Goal: Information Seeking & Learning: Learn about a topic

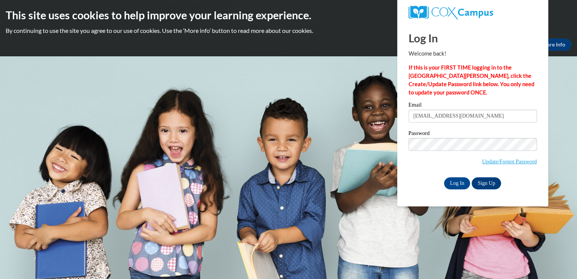
type input "cbrunoldconesa@wausauschools.org"
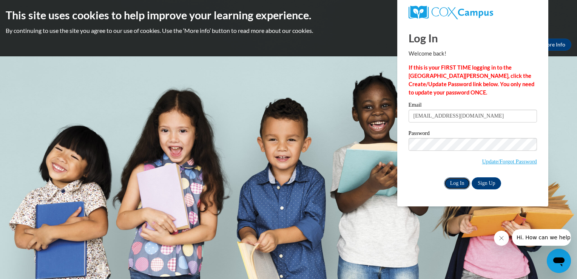
click at [455, 181] on input "Log In" at bounding box center [457, 183] width 26 height 12
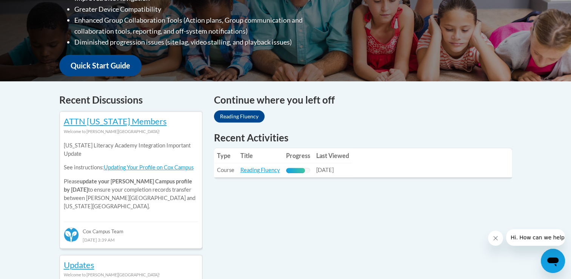
scroll to position [240, 0]
click at [269, 168] on link "Reading Fluency" at bounding box center [261, 170] width 40 height 6
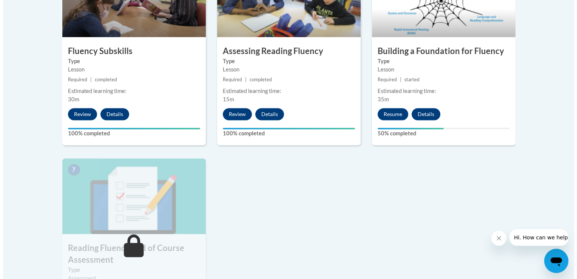
scroll to position [489, 0]
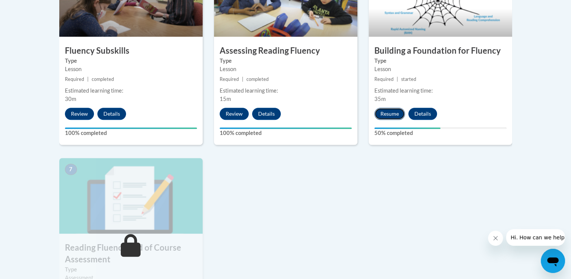
click at [388, 115] on button "Resume" at bounding box center [390, 114] width 31 height 12
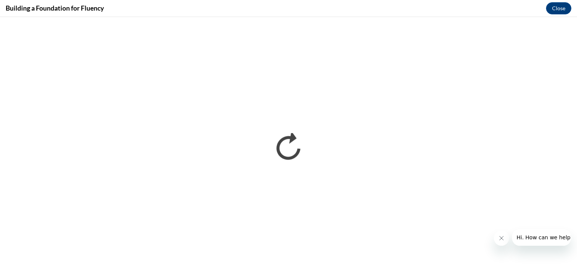
scroll to position [0, 0]
click at [500, 242] on button "Close message from company" at bounding box center [501, 237] width 15 height 15
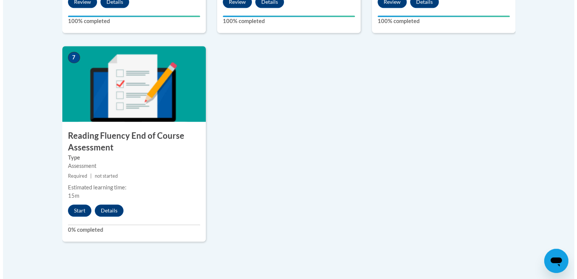
scroll to position [602, 0]
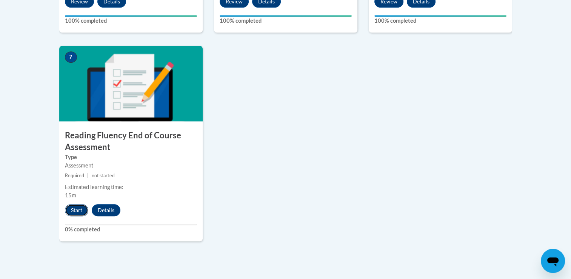
click at [78, 206] on button "Start" at bounding box center [76, 210] width 23 height 12
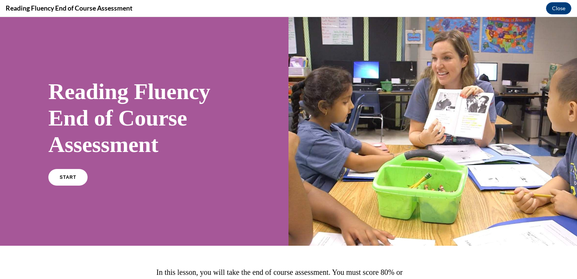
scroll to position [77, 0]
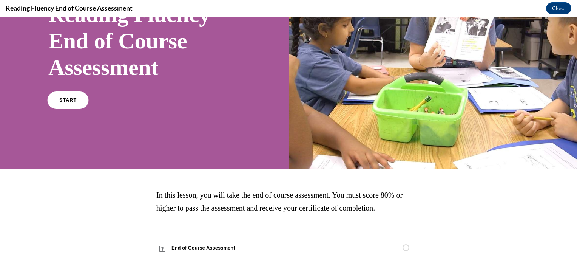
click at [69, 97] on span "START" at bounding box center [67, 100] width 17 height 6
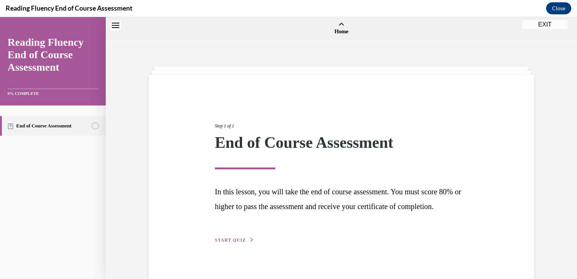
scroll to position [23, 0]
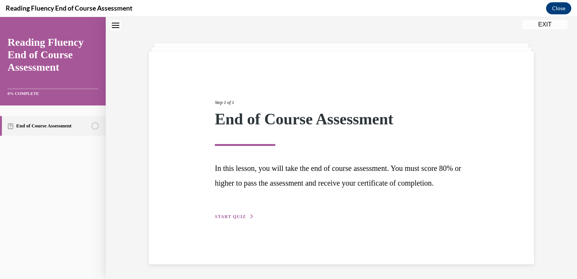
click at [222, 220] on button "START QUIZ" at bounding box center [234, 216] width 39 height 7
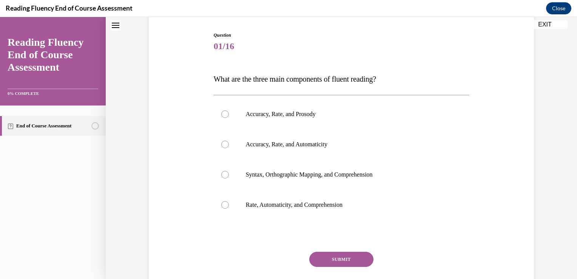
scroll to position [74, 0]
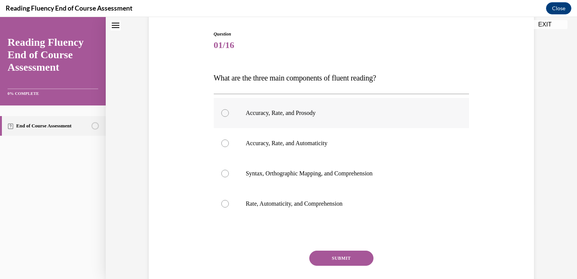
click at [222, 111] on div at bounding box center [225, 113] width 8 height 8
click at [222, 111] on input "Accuracy, Rate, and Prosody" at bounding box center [225, 113] width 8 height 8
radio input "true"
click at [323, 257] on button "SUBMIT" at bounding box center [341, 257] width 64 height 15
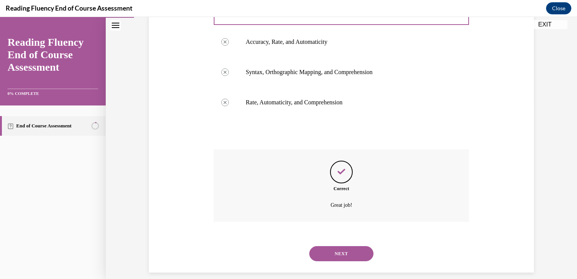
scroll to position [184, 0]
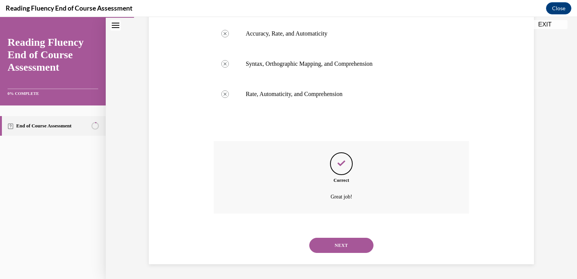
click at [332, 241] on button "NEXT" at bounding box center [341, 245] width 64 height 15
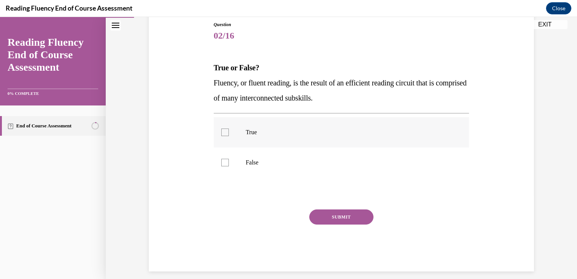
click at [225, 131] on div at bounding box center [225, 132] width 8 height 8
click at [225, 131] on input "True" at bounding box center [225, 132] width 8 height 8
checkbox input "true"
click at [320, 215] on button "SUBMIT" at bounding box center [341, 216] width 64 height 15
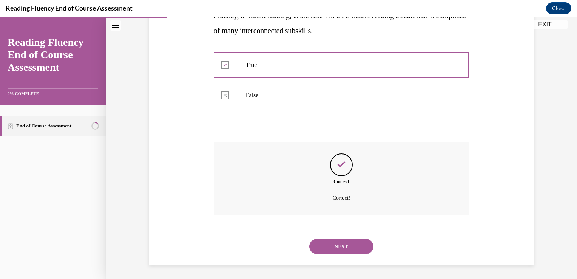
scroll to position [152, 0]
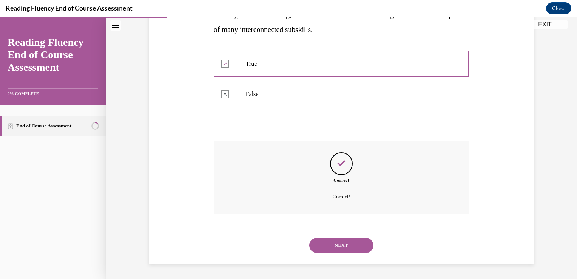
click at [326, 241] on button "NEXT" at bounding box center [341, 245] width 64 height 15
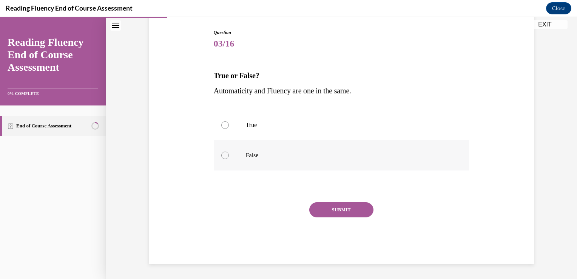
click at [223, 156] on div at bounding box center [225, 155] width 8 height 8
click at [223, 156] on input "False" at bounding box center [225, 155] width 8 height 8
radio input "true"
click at [343, 211] on button "SUBMIT" at bounding box center [341, 209] width 64 height 15
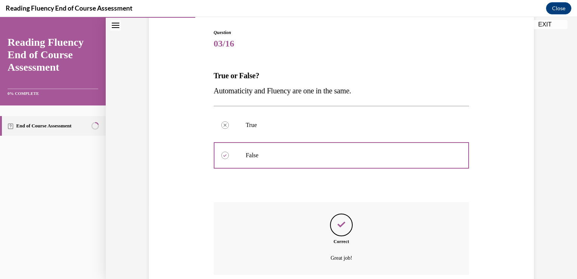
scroll to position [137, 0]
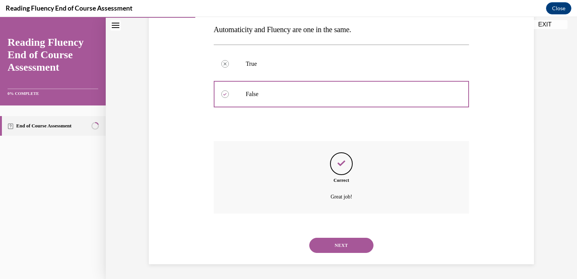
click at [343, 241] on button "NEXT" at bounding box center [341, 245] width 64 height 15
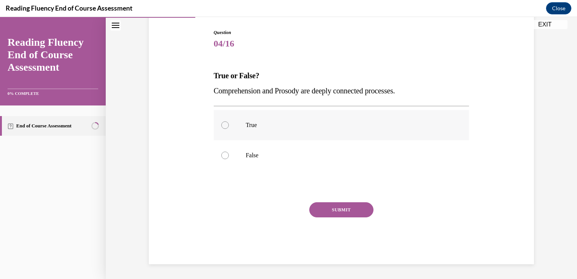
click at [222, 122] on div at bounding box center [225, 125] width 8 height 8
click at [222, 122] on input "True" at bounding box center [225, 125] width 8 height 8
radio input "true"
click at [319, 206] on button "SUBMIT" at bounding box center [341, 209] width 64 height 15
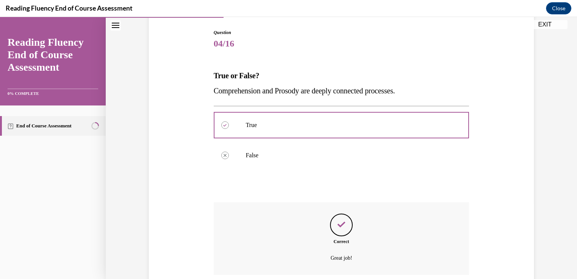
scroll to position [137, 0]
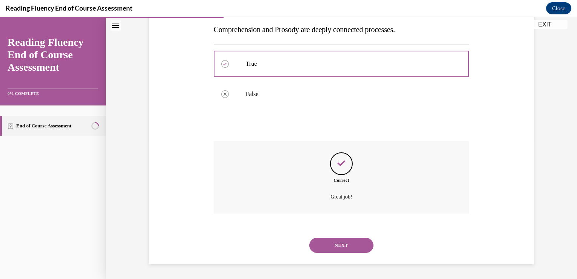
click at [342, 242] on button "NEXT" at bounding box center [341, 245] width 64 height 15
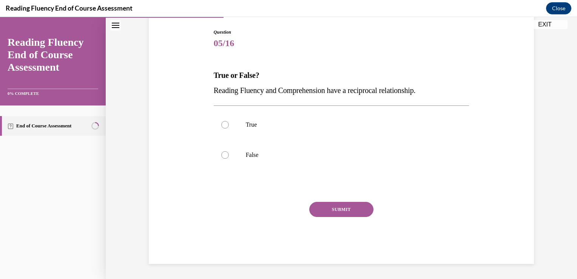
scroll to position [76, 0]
click at [223, 124] on div at bounding box center [225, 125] width 8 height 8
click at [223, 124] on input "True" at bounding box center [225, 125] width 8 height 8
radio input "true"
click at [328, 210] on button "SUBMIT" at bounding box center [341, 209] width 64 height 15
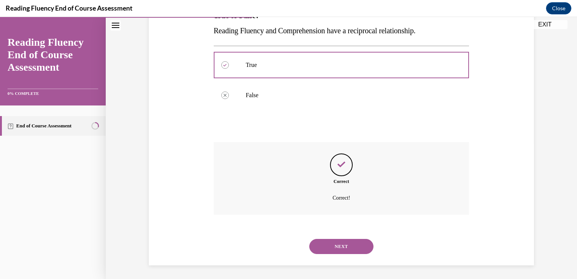
scroll to position [137, 0]
click at [335, 239] on button "NEXT" at bounding box center [341, 245] width 64 height 15
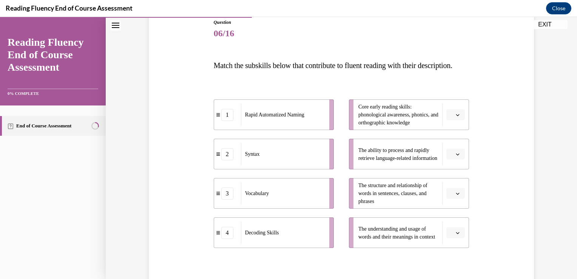
scroll to position [86, 0]
click at [451, 238] on button "button" at bounding box center [455, 232] width 19 height 11
click at [449, 199] on span "2" at bounding box center [450, 200] width 3 height 6
click at [459, 238] on button "2" at bounding box center [455, 232] width 19 height 11
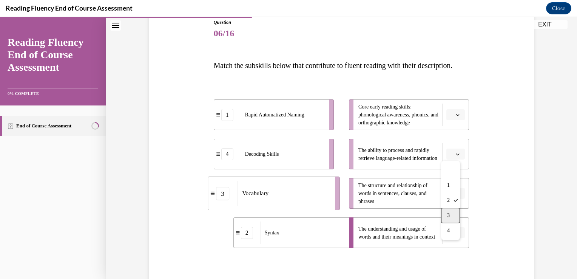
click at [449, 215] on span "3" at bounding box center [448, 215] width 3 height 6
click at [451, 197] on span "Please select an option" at bounding box center [452, 194] width 3 height 8
click at [447, 158] on div "2" at bounding box center [452, 160] width 19 height 15
click at [455, 157] on span "button" at bounding box center [457, 153] width 5 height 5
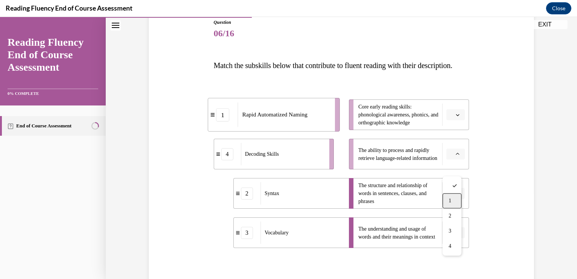
click at [450, 198] on span "1" at bounding box center [450, 201] width 3 height 6
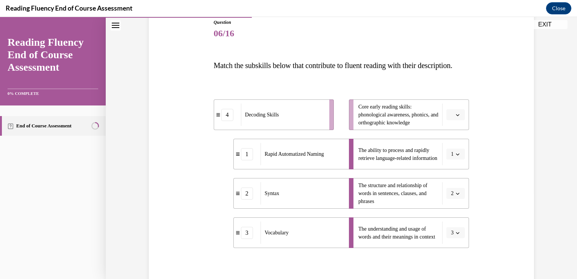
click at [455, 117] on span "button" at bounding box center [457, 114] width 5 height 5
click at [451, 208] on span "4" at bounding box center [450, 207] width 3 height 6
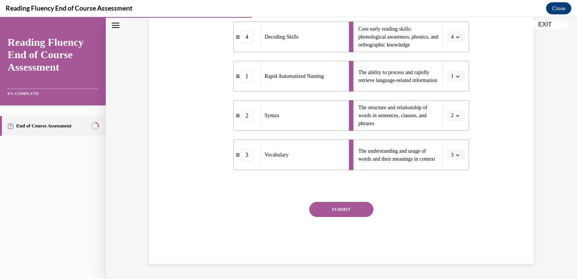
scroll to position [179, 0]
click at [353, 209] on button "SUBMIT" at bounding box center [341, 209] width 64 height 15
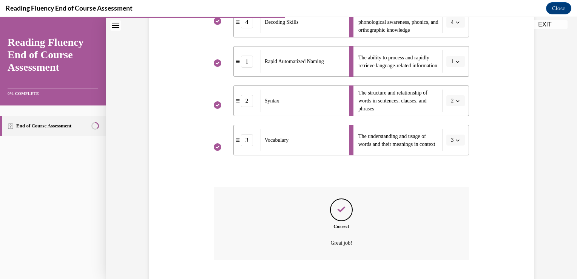
scroll to position [240, 0]
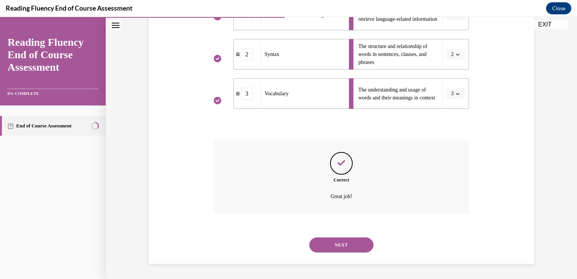
click at [343, 248] on button "NEXT" at bounding box center [341, 244] width 64 height 15
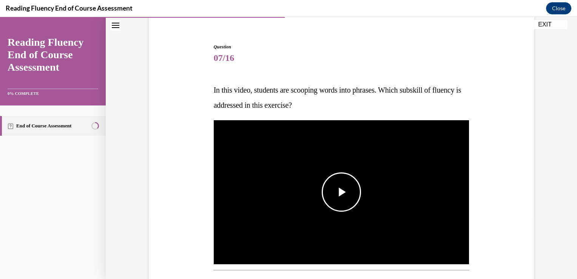
scroll to position [62, 0]
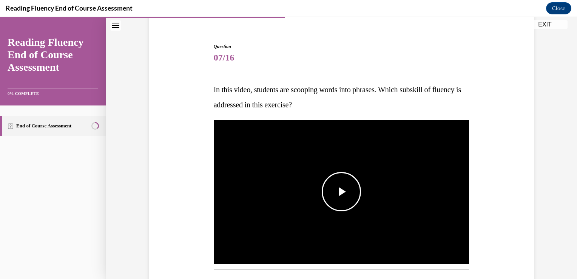
click at [341, 191] on span "Video player" at bounding box center [341, 191] width 0 height 0
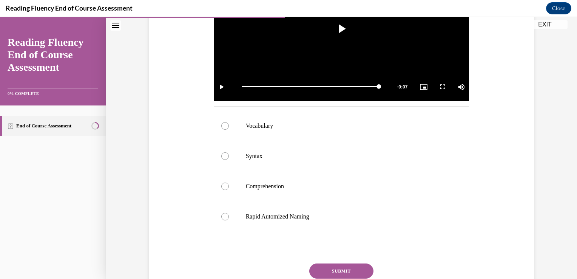
scroll to position [227, 0]
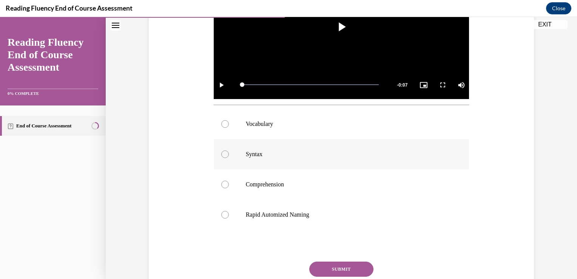
click at [221, 154] on div at bounding box center [225, 154] width 8 height 8
click at [221, 154] on input "Syntax" at bounding box center [225, 154] width 8 height 8
radio input "true"
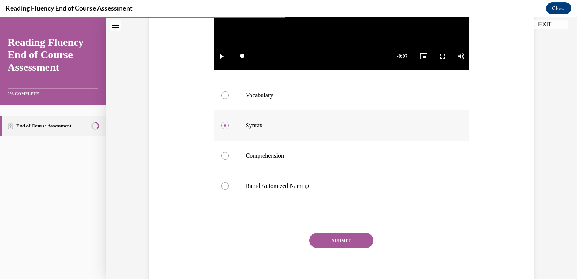
scroll to position [257, 0]
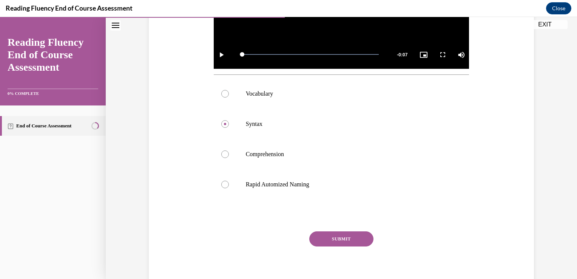
click at [334, 239] on button "SUBMIT" at bounding box center [341, 238] width 64 height 15
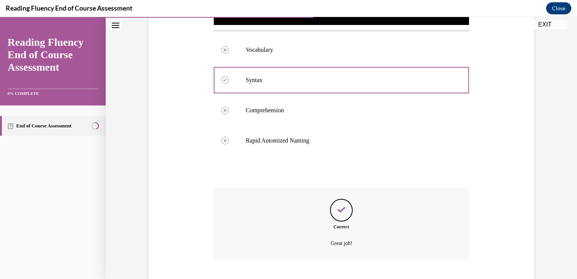
scroll to position [347, 0]
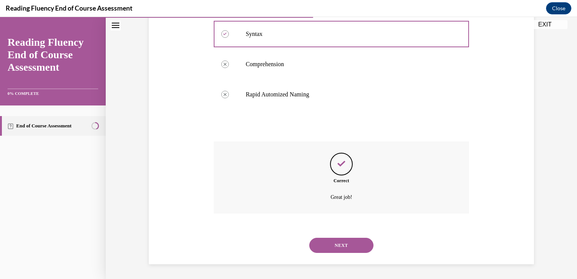
click at [334, 239] on button "NEXT" at bounding box center [341, 245] width 64 height 15
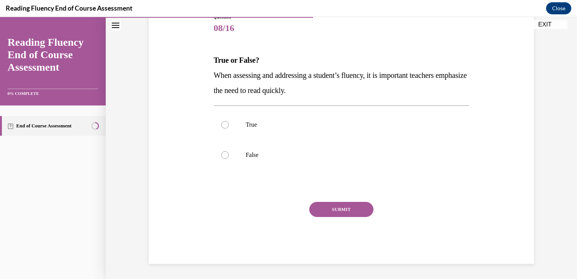
scroll to position [84, 0]
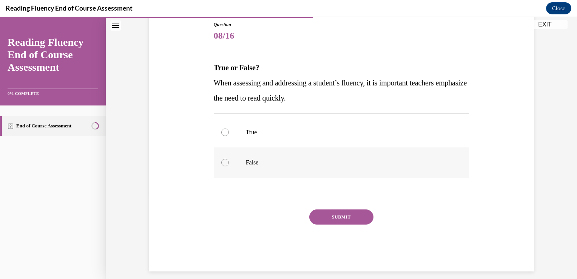
click at [222, 162] on div at bounding box center [225, 163] width 8 height 8
click at [222, 162] on input "False" at bounding box center [225, 163] width 8 height 8
radio input "true"
click at [338, 209] on button "SUBMIT" at bounding box center [341, 216] width 64 height 15
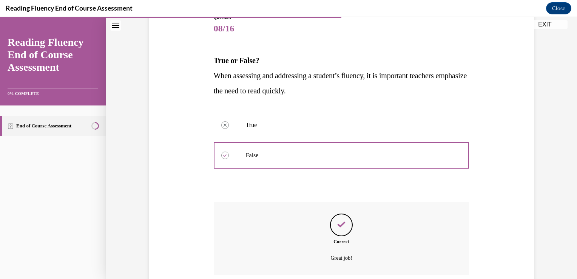
scroll to position [152, 0]
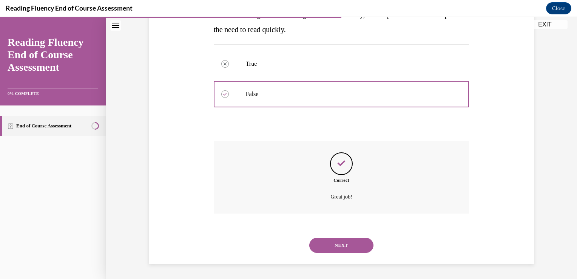
click at [344, 243] on button "NEXT" at bounding box center [341, 245] width 64 height 15
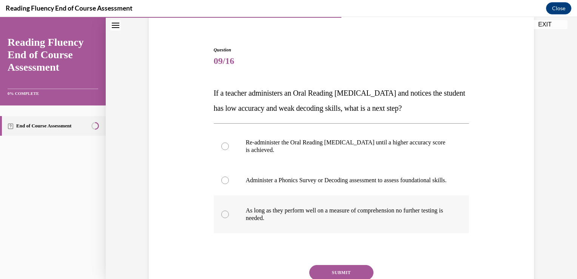
scroll to position [69, 0]
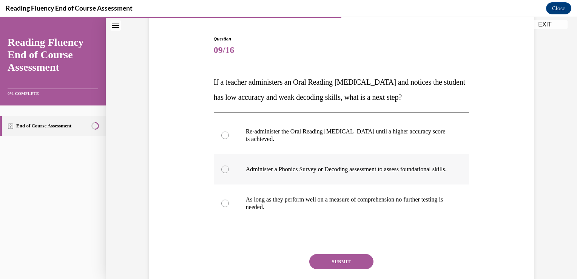
click at [225, 170] on div at bounding box center [225, 169] width 8 height 8
click at [225, 170] on input "Administer a Phonics Survey or Decoding assessment to assess foundational skill…" at bounding box center [225, 169] width 8 height 8
radio input "true"
click at [323, 266] on button "SUBMIT" at bounding box center [341, 261] width 64 height 15
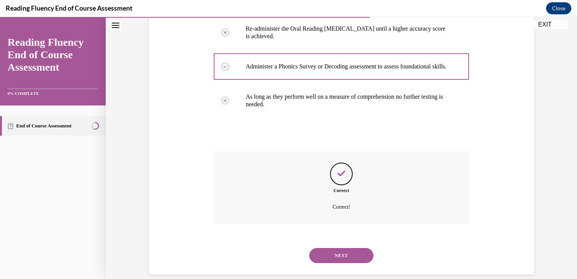
scroll to position [190, 0]
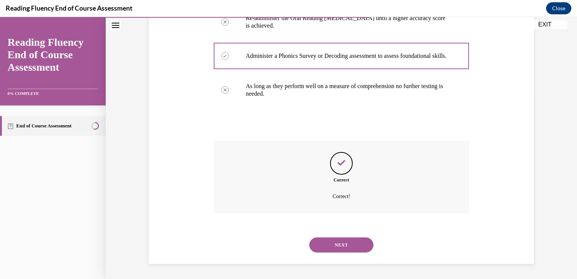
click at [329, 247] on button "NEXT" at bounding box center [341, 244] width 64 height 15
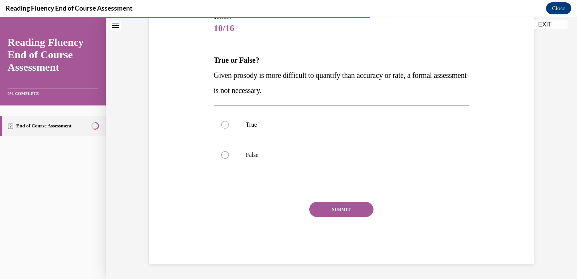
scroll to position [84, 0]
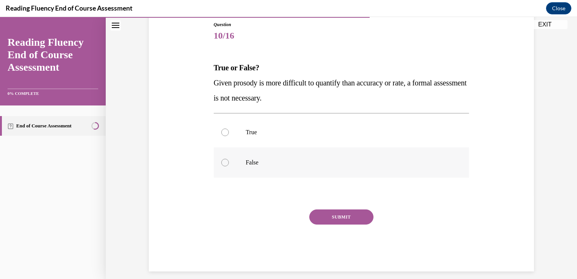
click at [225, 162] on div at bounding box center [225, 163] width 8 height 8
click at [225, 162] on input "False" at bounding box center [225, 163] width 8 height 8
radio input "true"
click at [320, 216] on button "SUBMIT" at bounding box center [341, 216] width 64 height 15
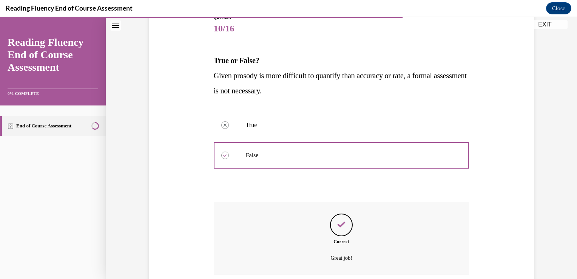
scroll to position [152, 0]
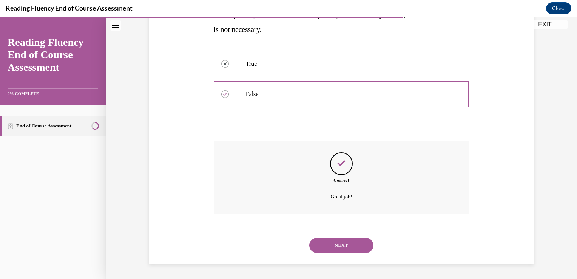
click at [331, 244] on button "NEXT" at bounding box center [341, 245] width 64 height 15
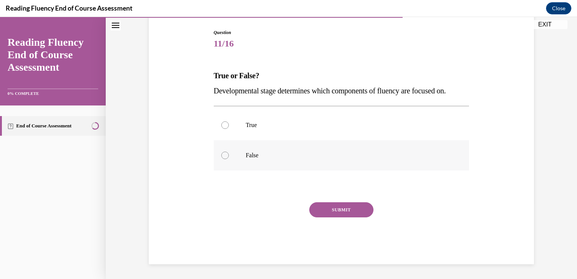
click at [222, 156] on div at bounding box center [225, 155] width 8 height 8
click at [222, 156] on input "False" at bounding box center [225, 155] width 8 height 8
radio input "true"
click at [318, 204] on button "SUBMIT" at bounding box center [341, 209] width 64 height 15
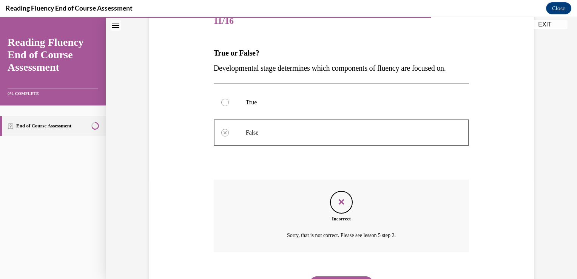
scroll to position [96, 0]
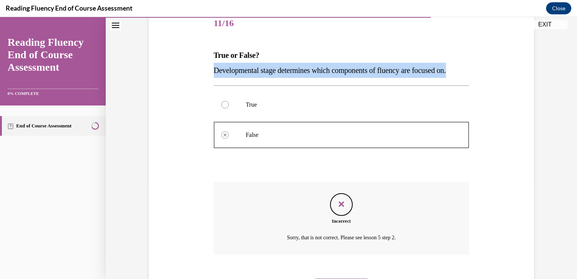
drag, startPoint x: 469, startPoint y: 70, endPoint x: 199, endPoint y: 73, distance: 269.3
click at [199, 73] on div "Question 11/16 True or False? Developmental stage determines which components o…" at bounding box center [341, 145] width 389 height 319
copy span "Developmental stage determines which components of fluency are focused on."
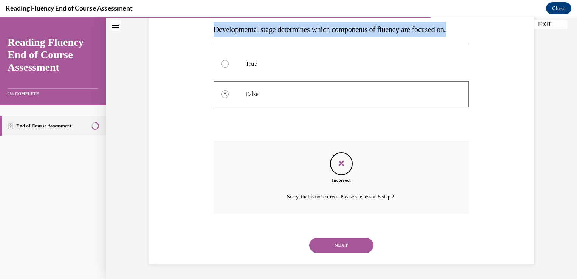
click at [364, 246] on button "NEXT" at bounding box center [341, 245] width 64 height 15
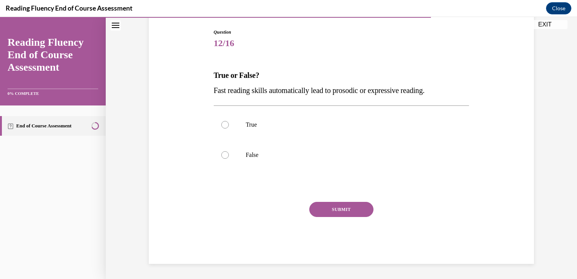
scroll to position [76, 0]
click at [222, 153] on div at bounding box center [225, 155] width 8 height 8
click at [222, 153] on input "False" at bounding box center [225, 155] width 8 height 8
radio input "true"
click at [332, 211] on button "SUBMIT" at bounding box center [341, 209] width 64 height 15
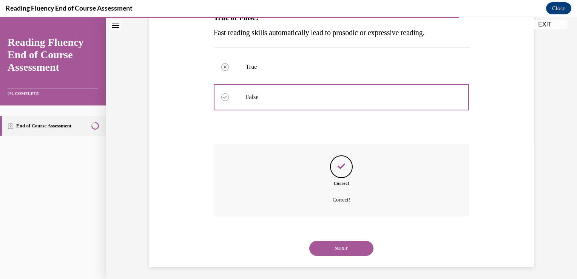
scroll to position [137, 0]
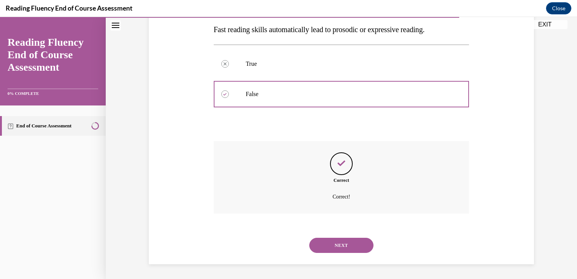
click at [337, 238] on button "NEXT" at bounding box center [341, 245] width 64 height 15
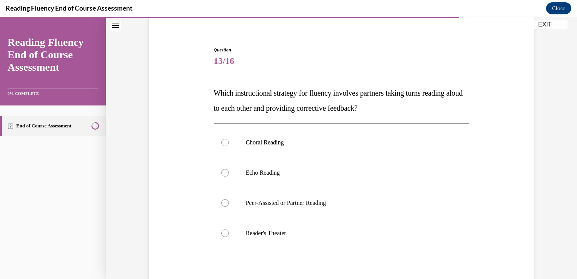
scroll to position [63, 0]
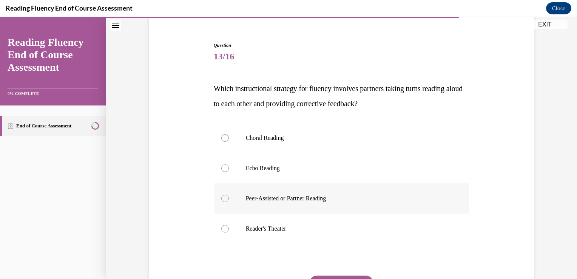
click at [221, 198] on div at bounding box center [225, 198] width 8 height 8
click at [221, 198] on input "Peer-Assisted or Partner Reading" at bounding box center [225, 198] width 8 height 8
radio input "true"
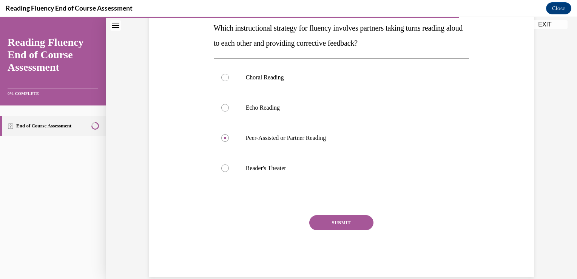
click at [341, 218] on button "SUBMIT" at bounding box center [341, 222] width 64 height 15
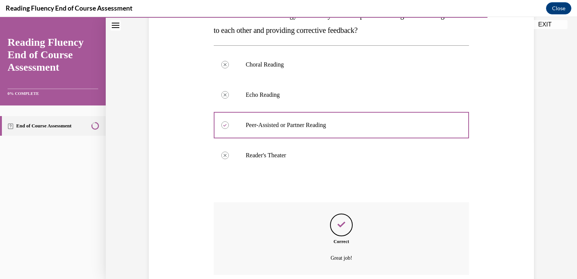
scroll to position [198, 0]
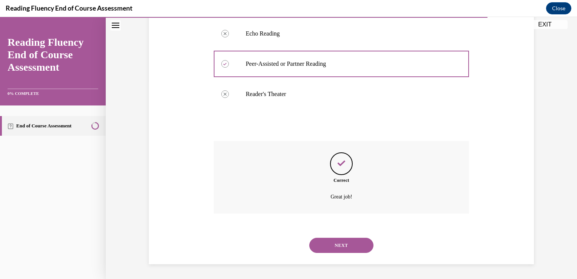
click at [344, 242] on button "NEXT" at bounding box center [341, 245] width 64 height 15
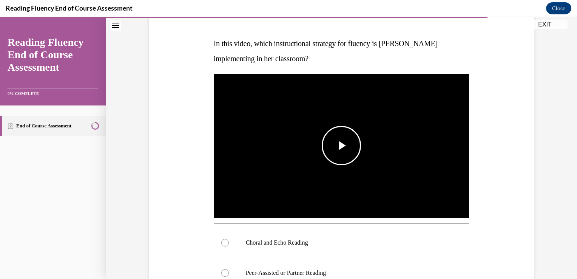
scroll to position [109, 0]
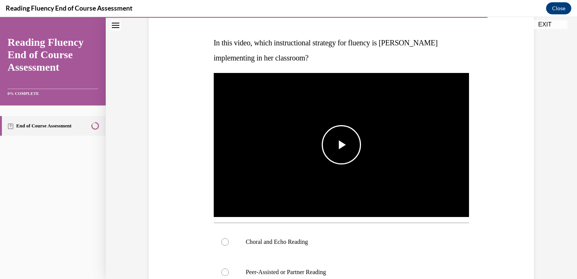
click at [341, 145] on span "Video player" at bounding box center [341, 145] width 0 height 0
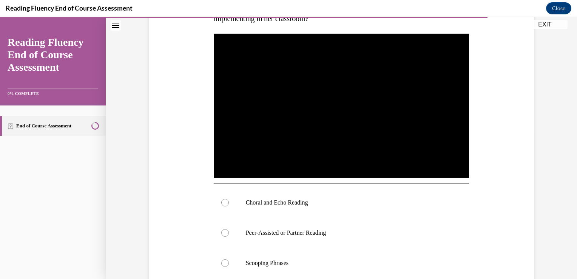
scroll to position [145, 0]
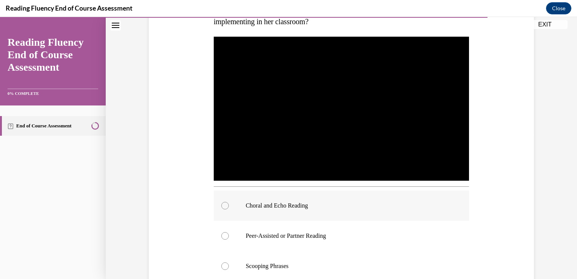
click at [223, 203] on div at bounding box center [225, 206] width 8 height 8
click at [223, 203] on input "Choral and Echo Reading" at bounding box center [225, 206] width 8 height 8
radio input "true"
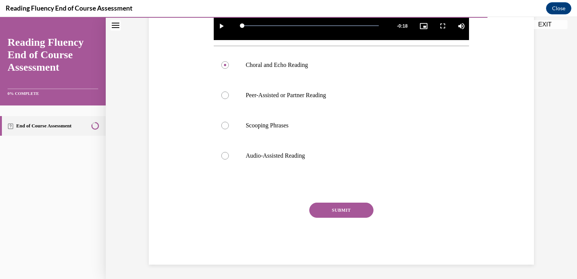
click at [350, 204] on button "SUBMIT" at bounding box center [341, 209] width 64 height 15
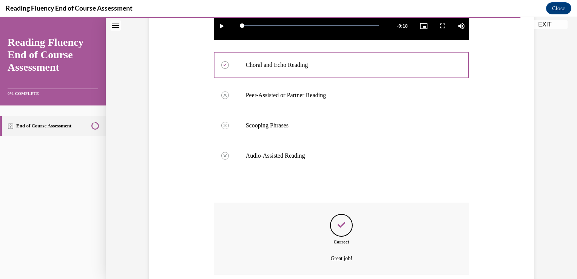
scroll to position [347, 0]
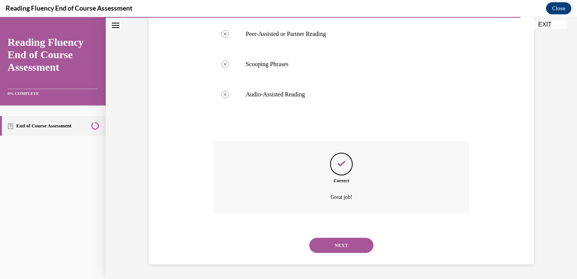
click at [349, 242] on button "NEXT" at bounding box center [341, 245] width 64 height 15
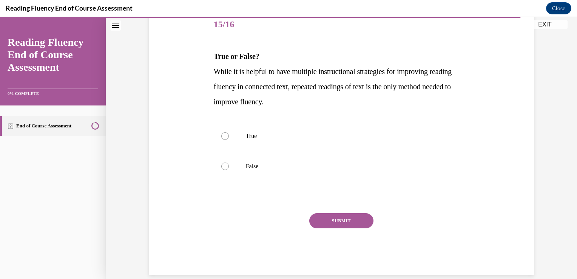
scroll to position [95, 0]
click at [221, 165] on div at bounding box center [225, 166] width 8 height 8
click at [221, 165] on input "False" at bounding box center [225, 166] width 8 height 8
radio input "true"
click at [322, 222] on button "SUBMIT" at bounding box center [341, 220] width 64 height 15
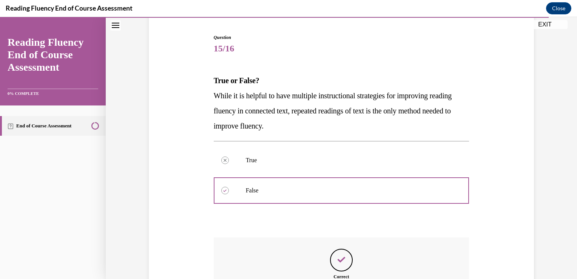
scroll to position [167, 0]
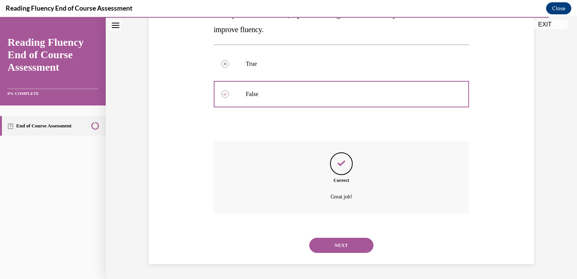
click at [328, 241] on button "NEXT" at bounding box center [341, 245] width 64 height 15
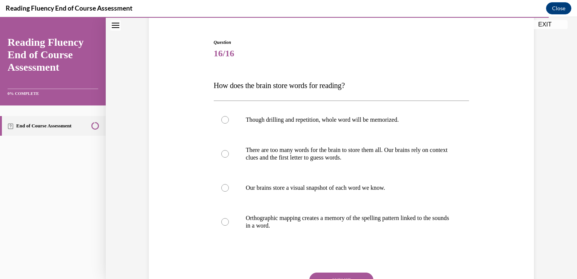
scroll to position [66, 0]
click at [222, 220] on div at bounding box center [225, 222] width 8 height 8
click at [222, 220] on input "Orthographic mapping creates a memory of the spelling pattern linked to the sou…" at bounding box center [225, 222] width 8 height 8
radio input "true"
click at [326, 274] on button "SUBMIT" at bounding box center [341, 279] width 64 height 15
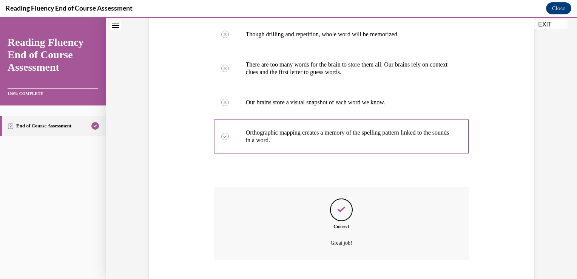
scroll to position [198, 0]
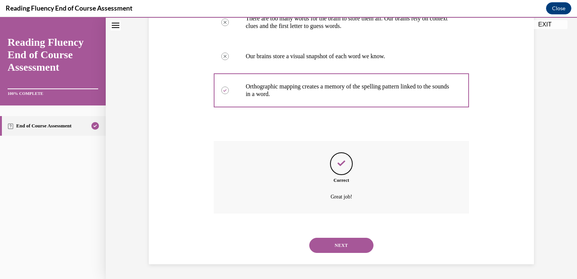
click at [323, 244] on button "NEXT" at bounding box center [341, 245] width 64 height 15
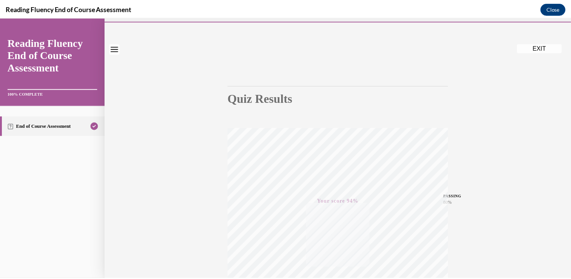
scroll to position [0, 0]
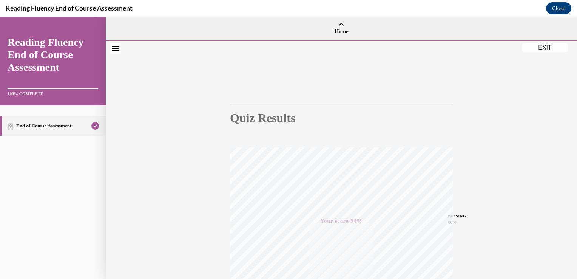
click at [549, 45] on button "EXIT" at bounding box center [544, 47] width 45 height 9
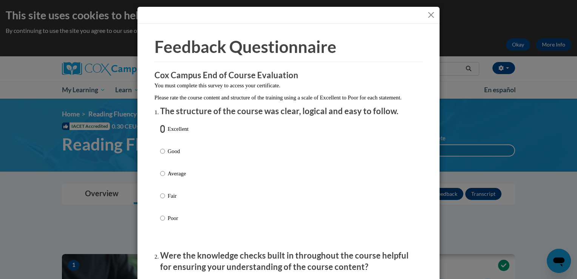
click at [160, 133] on input "Excellent" at bounding box center [162, 129] width 5 height 8
radio input "true"
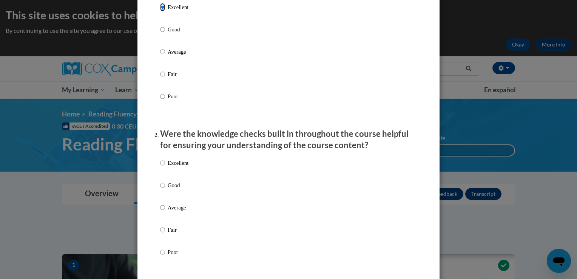
scroll to position [122, 0]
click at [160, 167] on input "Excellent" at bounding box center [162, 162] width 5 height 8
radio input "true"
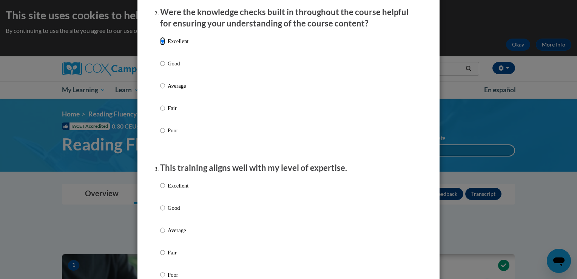
scroll to position [244, 0]
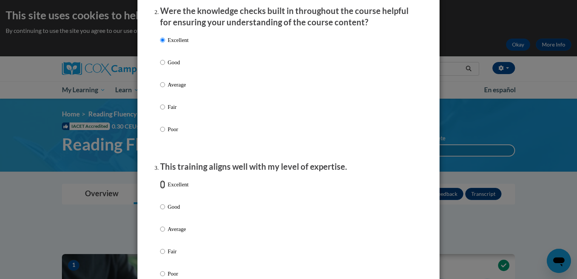
click at [160, 188] on input "Excellent" at bounding box center [162, 184] width 5 height 8
radio input "true"
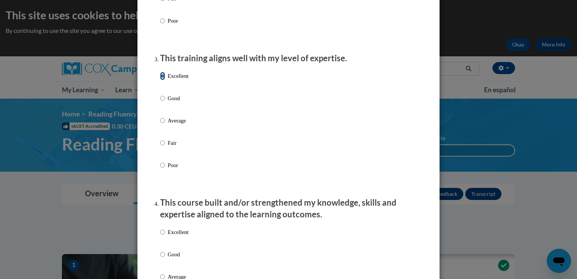
scroll to position [385, 0]
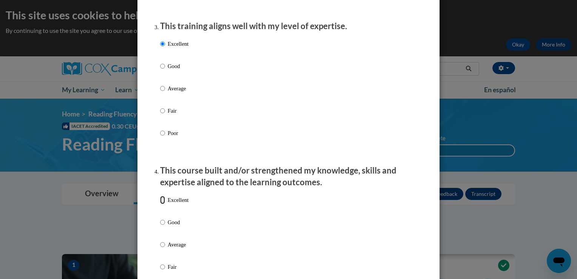
click at [160, 204] on input "Excellent" at bounding box center [162, 200] width 5 height 8
radio input "true"
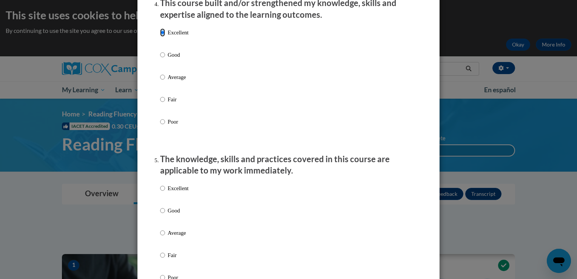
scroll to position [553, 0]
click at [160, 191] on input "Excellent" at bounding box center [162, 187] width 5 height 8
radio input "true"
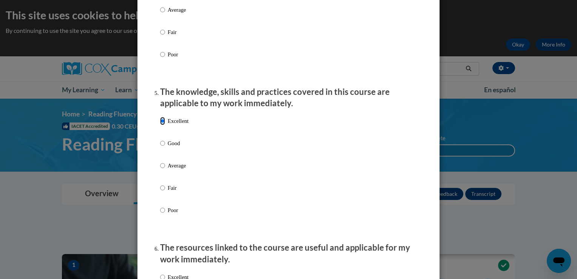
scroll to position [659, 0]
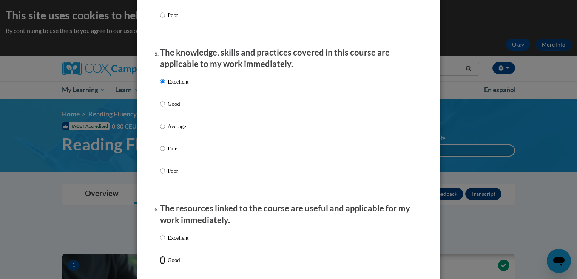
click at [160, 264] on input "Good" at bounding box center [162, 260] width 5 height 8
radio input "true"
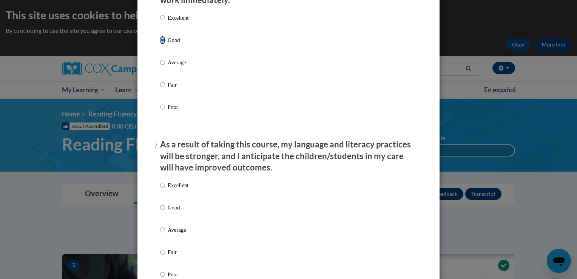
scroll to position [879, 0]
click at [160, 189] on input "Excellent" at bounding box center [162, 185] width 5 height 8
radio input "true"
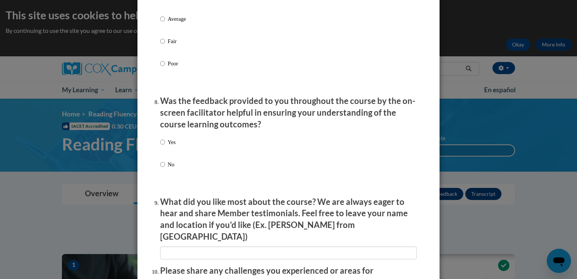
scroll to position [1090, 0]
click at [160, 145] on input "Yes" at bounding box center [162, 141] width 5 height 8
radio input "true"
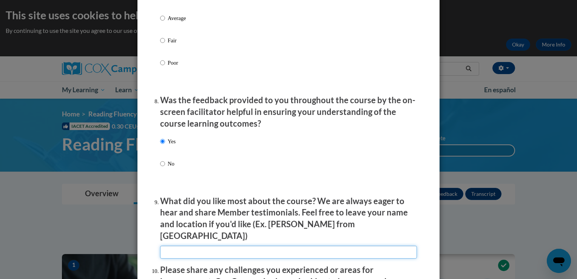
click at [222, 249] on input "textbox" at bounding box center [288, 251] width 257 height 13
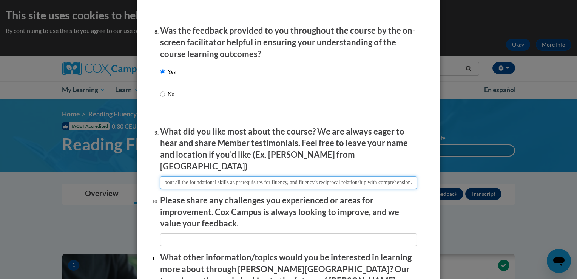
scroll to position [1169, 0]
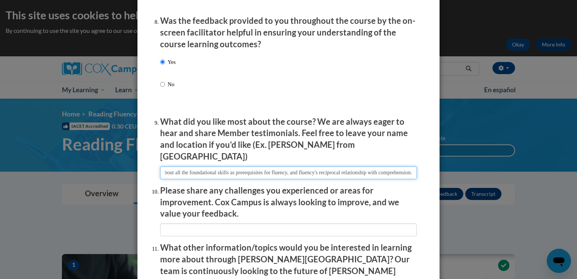
type input "Simply learning about all the foundational skills as prerequisites for fluency,…"
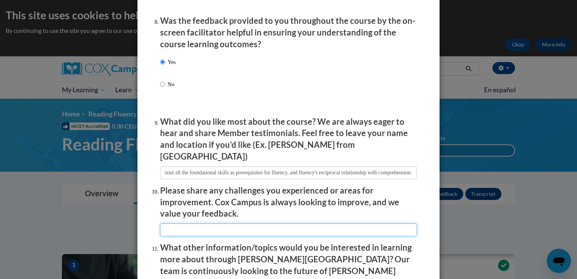
scroll to position [0, 0]
click at [208, 227] on input "textbox" at bounding box center [288, 229] width 257 height 13
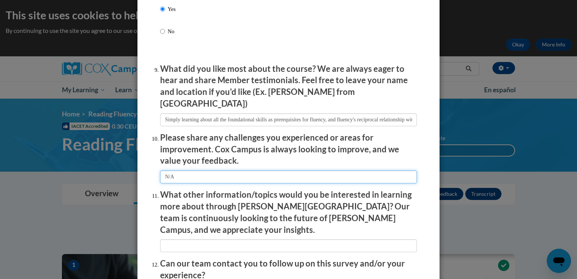
scroll to position [1223, 0]
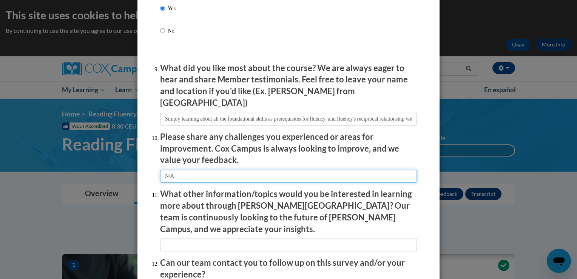
type input "N/A"
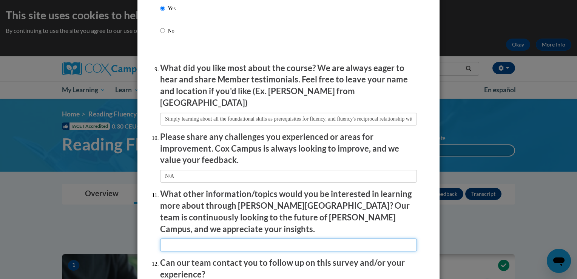
click at [208, 238] on input "textbox" at bounding box center [288, 244] width 257 height 13
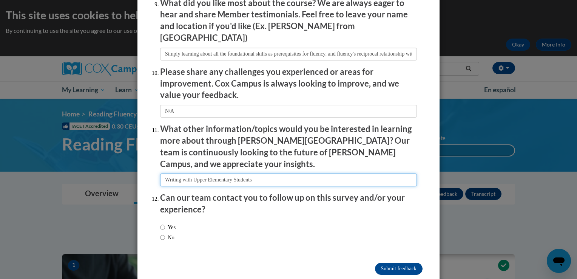
scroll to position [1294, 0]
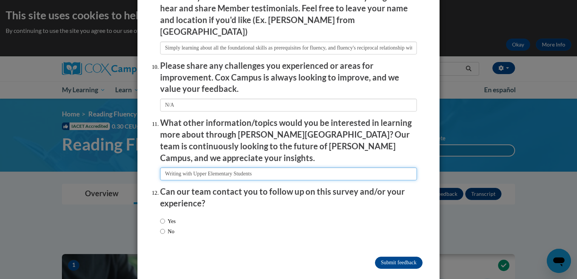
type input "Writing with Upper Elementary Students"
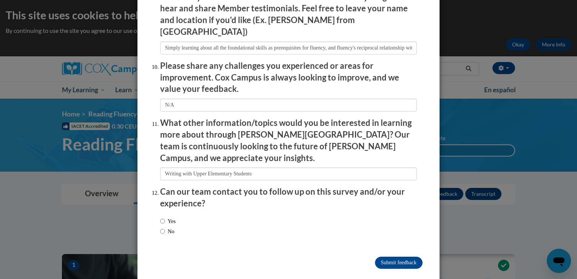
click at [162, 217] on label "Yes" at bounding box center [167, 221] width 15 height 8
click at [162, 217] on input "Yes" at bounding box center [162, 221] width 5 height 8
radio input "true"
click at [377, 256] on input "Submit feedback" at bounding box center [399, 262] width 48 height 12
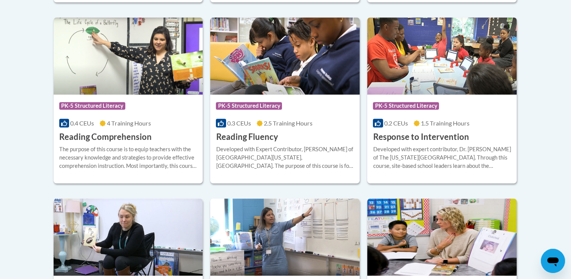
scroll to position [716, 0]
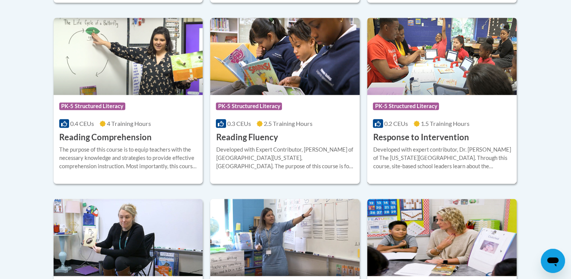
click at [434, 46] on img at bounding box center [442, 56] width 150 height 77
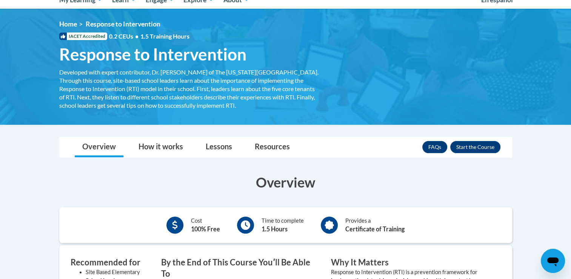
scroll to position [88, 0]
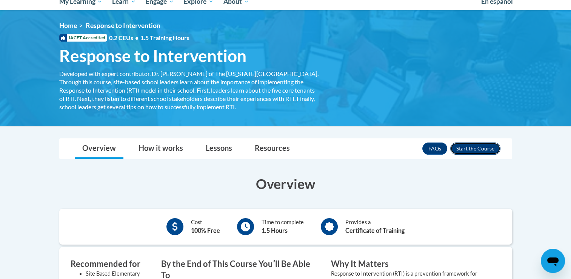
click at [466, 148] on button "Enroll" at bounding box center [476, 148] width 50 height 12
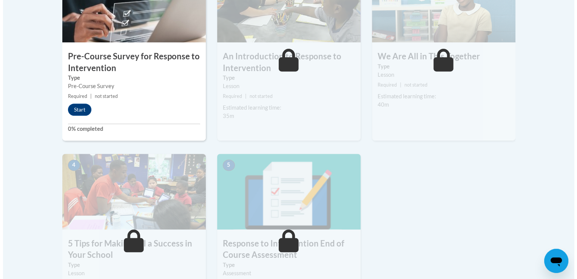
scroll to position [287, 0]
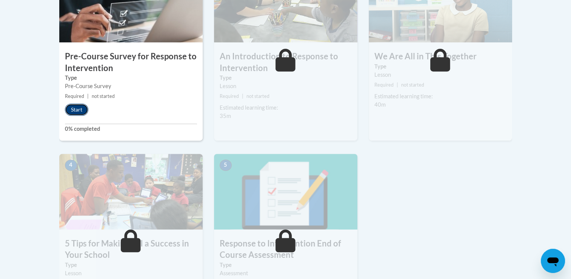
click at [80, 108] on button "Start" at bounding box center [76, 109] width 23 height 12
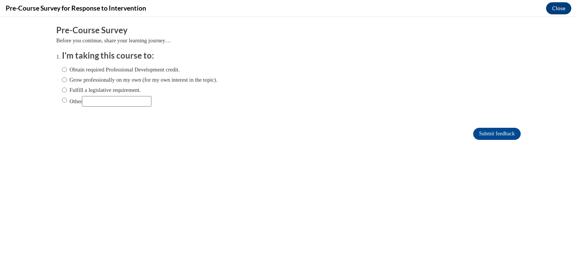
scroll to position [0, 0]
click at [62, 91] on input "Fulfill a legislative requirement." at bounding box center [64, 90] width 5 height 8
radio input "true"
click at [487, 132] on input "Submit feedback" at bounding box center [497, 134] width 48 height 12
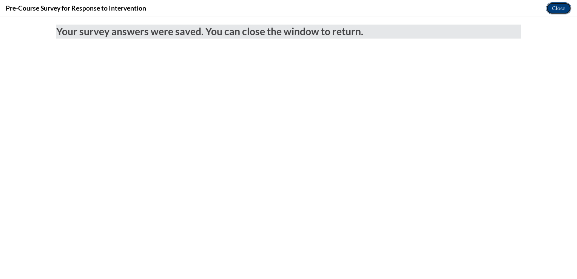
click at [559, 10] on button "Close" at bounding box center [558, 8] width 25 height 12
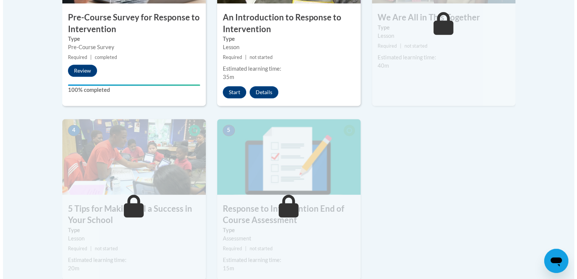
scroll to position [326, 0]
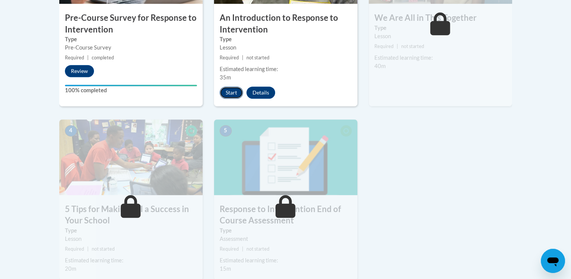
click at [225, 90] on button "Start" at bounding box center [231, 92] width 23 height 12
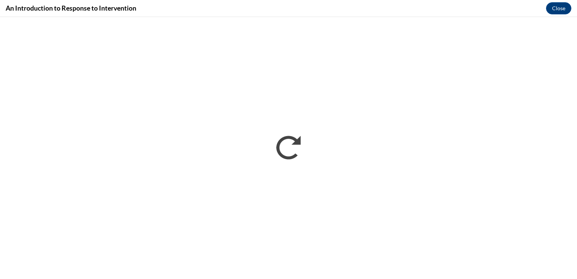
scroll to position [0, 0]
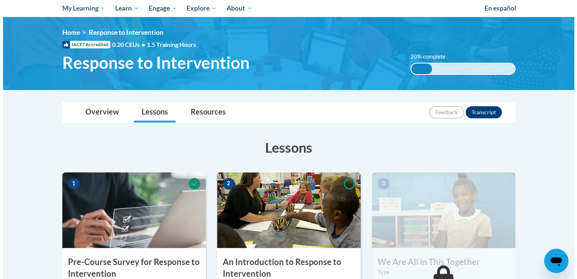
scroll to position [326, 0]
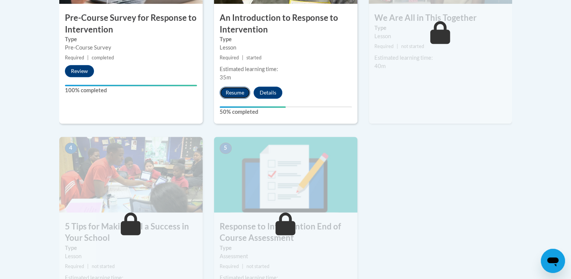
click at [232, 91] on button "Resume" at bounding box center [235, 92] width 31 height 12
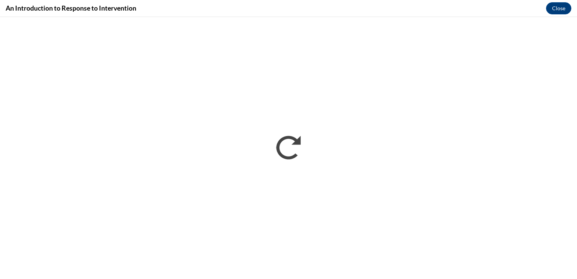
scroll to position [0, 0]
